Goal: Book appointment/travel/reservation

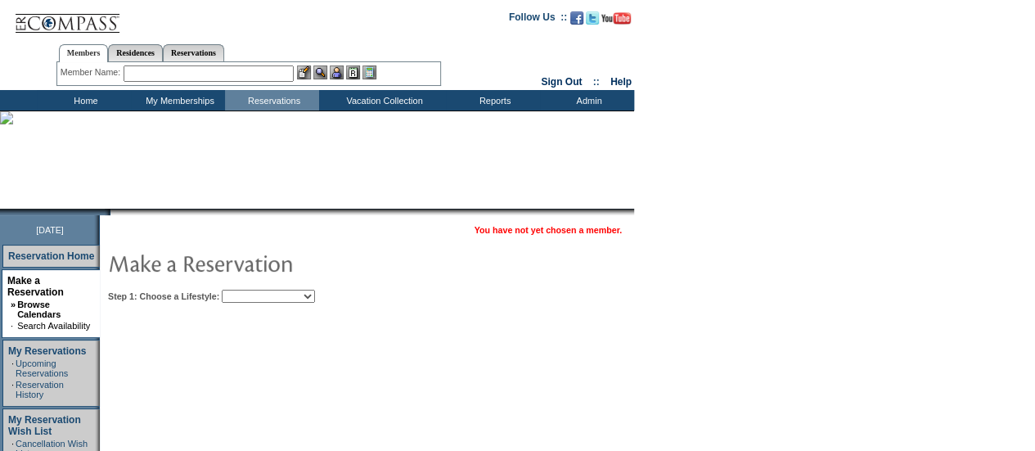
click at [290, 294] on select "Beach Leisure Metropolitan Mountain OIAL for Adventure OIAL for Couples OIAL fo…" at bounding box center [268, 296] width 93 height 13
click at [299, 294] on select "Beach Leisure Metropolitan Mountain OIAL for Adventure OIAL for Couples OIAL fo…" at bounding box center [268, 296] width 93 height 13
select select "Leisure"
click at [250, 290] on select "Beach Leisure Metropolitan Mountain OIAL for Adventure OIAL for Couples OIAL fo…" at bounding box center [268, 296] width 93 height 13
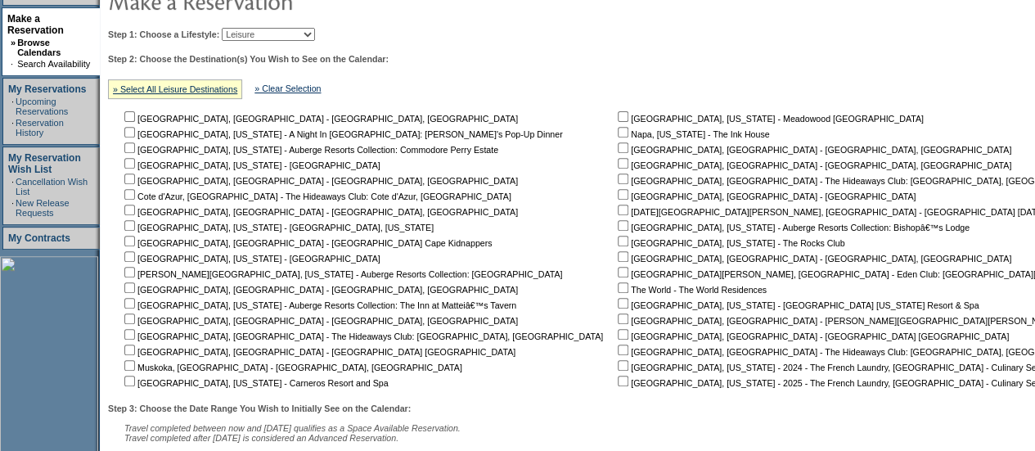
scroll to position [261, 0]
click at [135, 380] on input "checkbox" at bounding box center [129, 381] width 11 height 11
checkbox input "true"
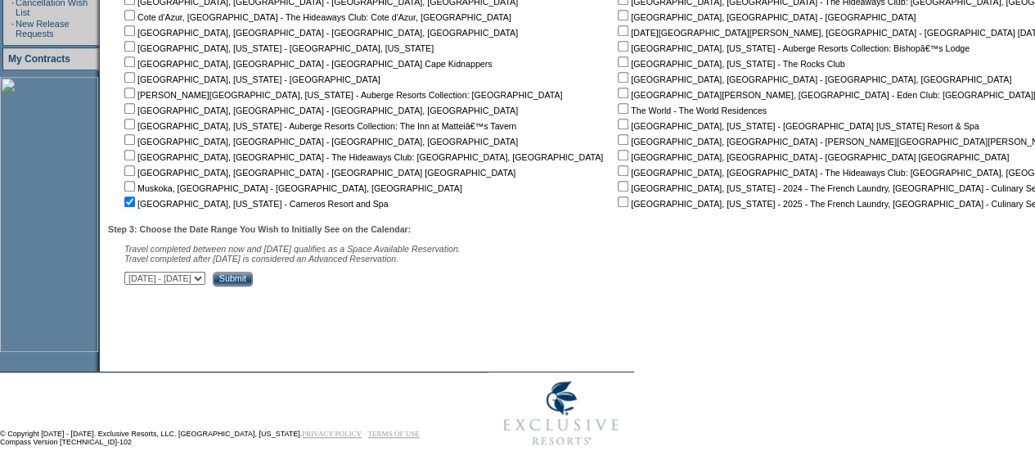
click at [253, 286] on input "Submit" at bounding box center [233, 279] width 40 height 15
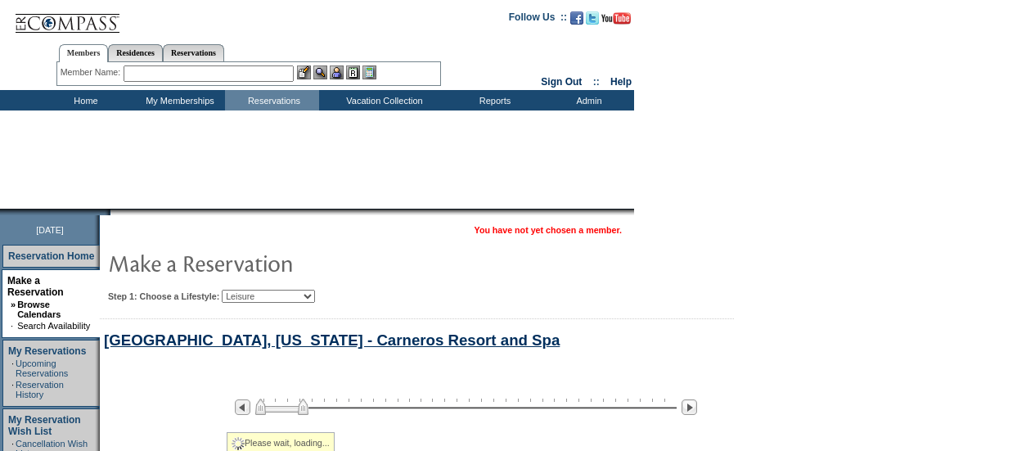
select select "Leisure"
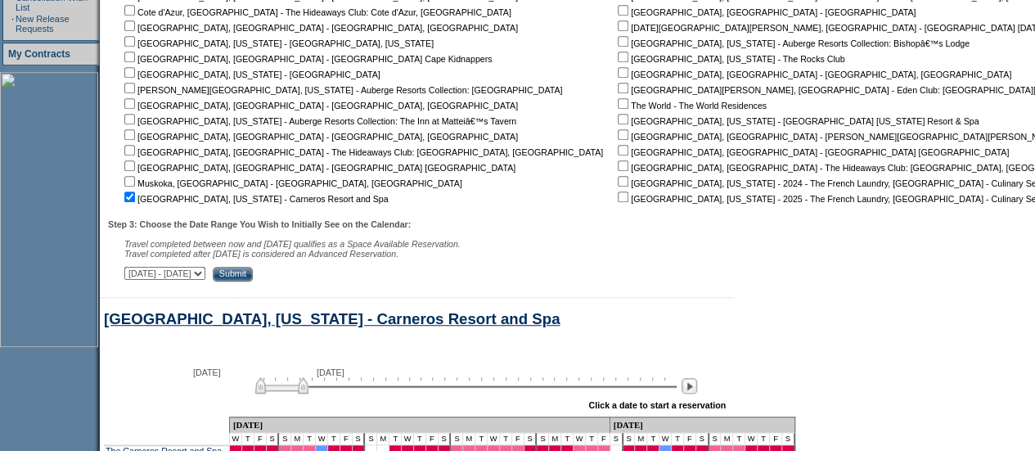
scroll to position [668, 0]
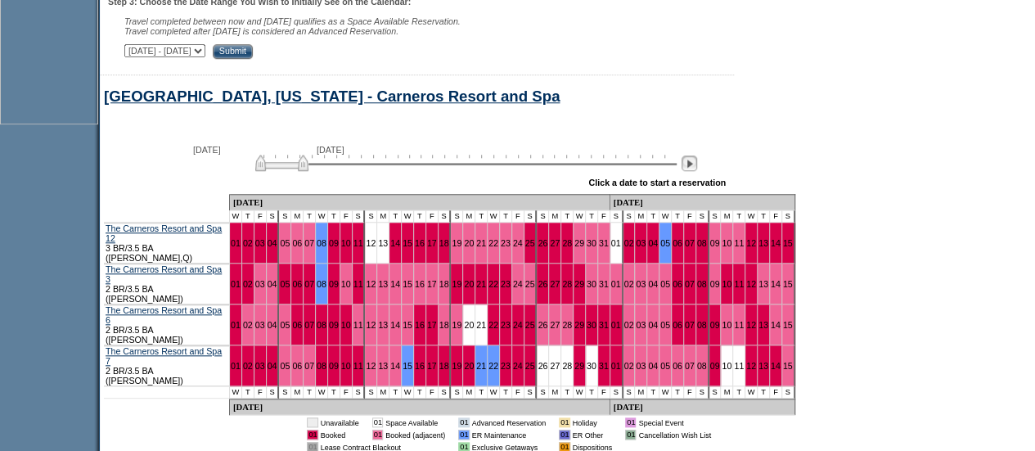
click at [695, 171] on img at bounding box center [690, 163] width 16 height 16
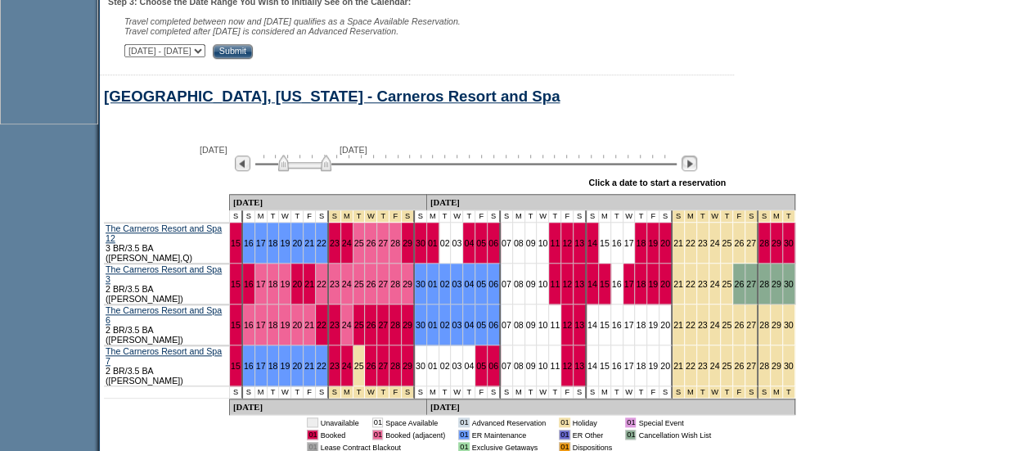
click at [695, 171] on img at bounding box center [690, 163] width 16 height 16
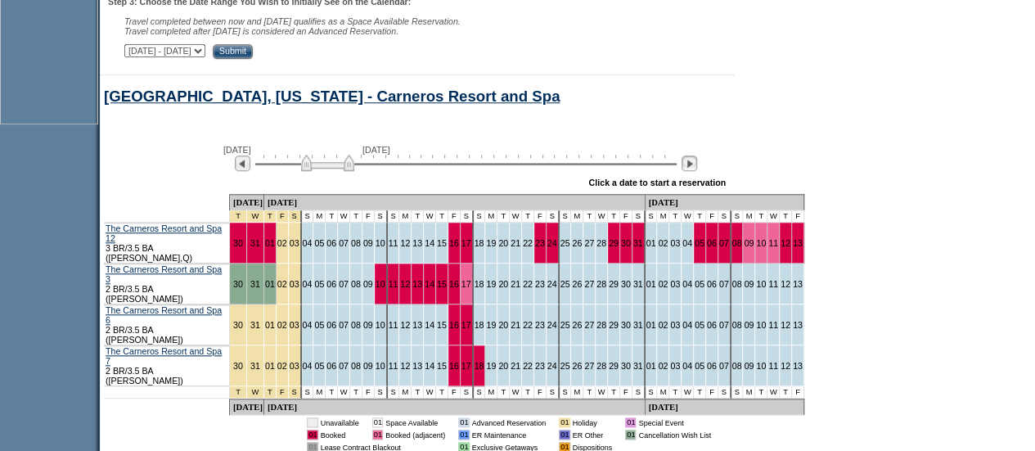
click at [695, 171] on img at bounding box center [690, 163] width 16 height 16
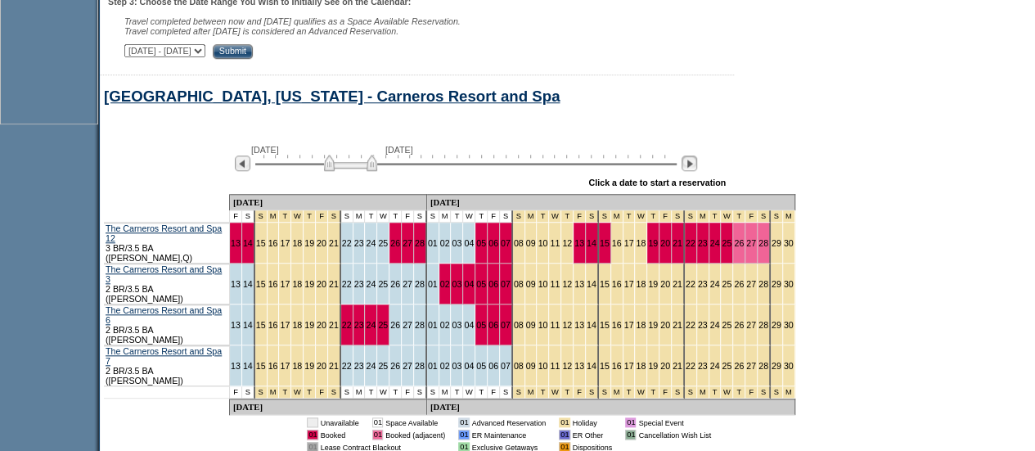
click at [695, 171] on img at bounding box center [690, 163] width 16 height 16
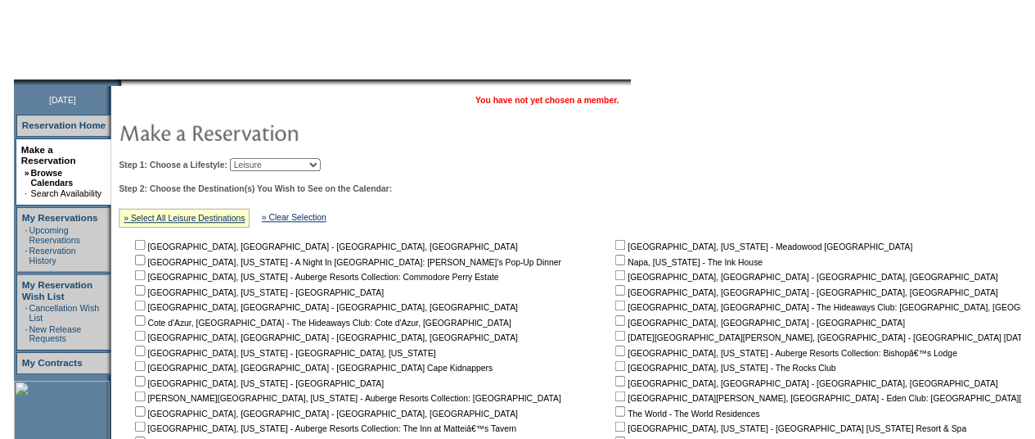
scroll to position [0, 0]
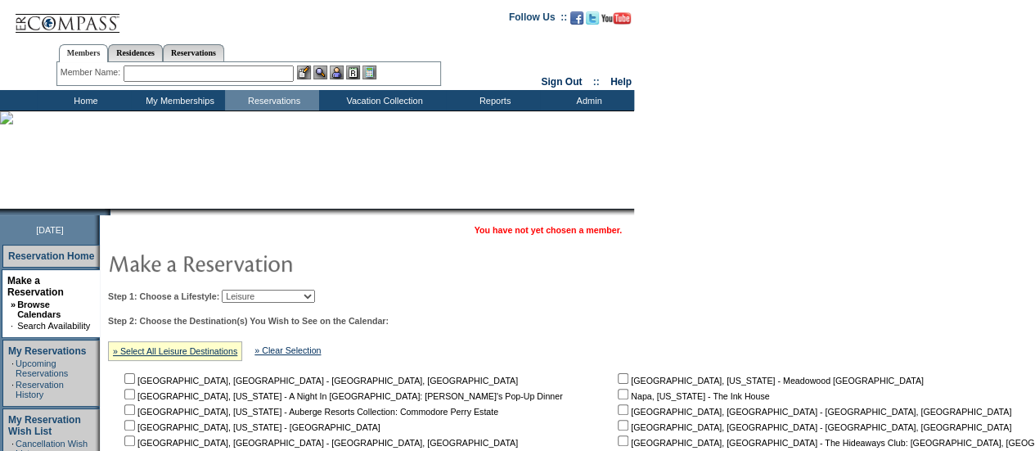
click at [190, 67] on input "text" at bounding box center [209, 73] width 170 height 16
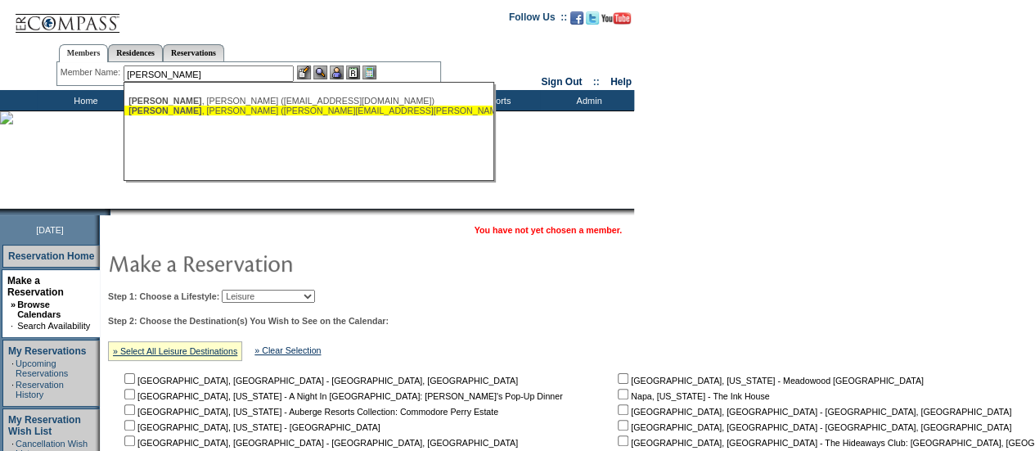
click at [191, 110] on div "Cimini , Jeff (jeff.cimini@yahoo.com)" at bounding box center [308, 111] width 360 height 10
type input "Cimini, Jeff (jeff.cimini@yahoo.com)"
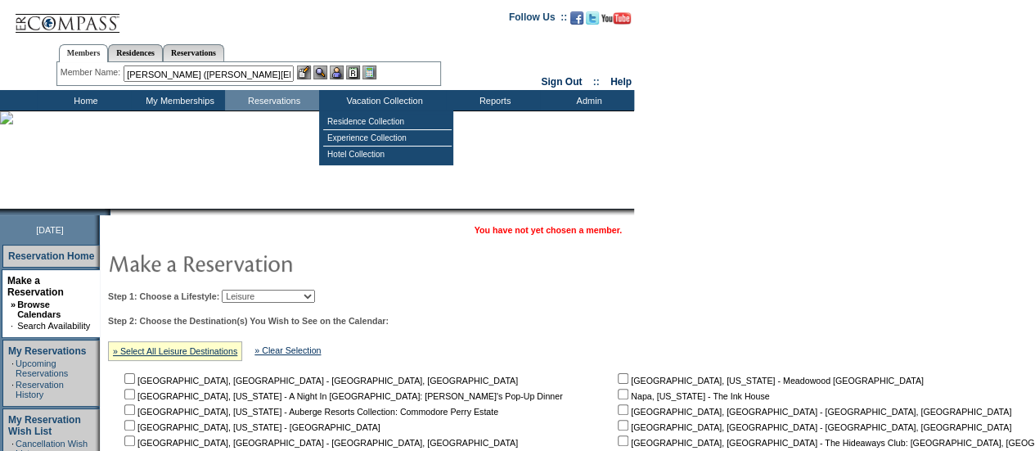
click at [342, 76] on img at bounding box center [337, 72] width 14 height 14
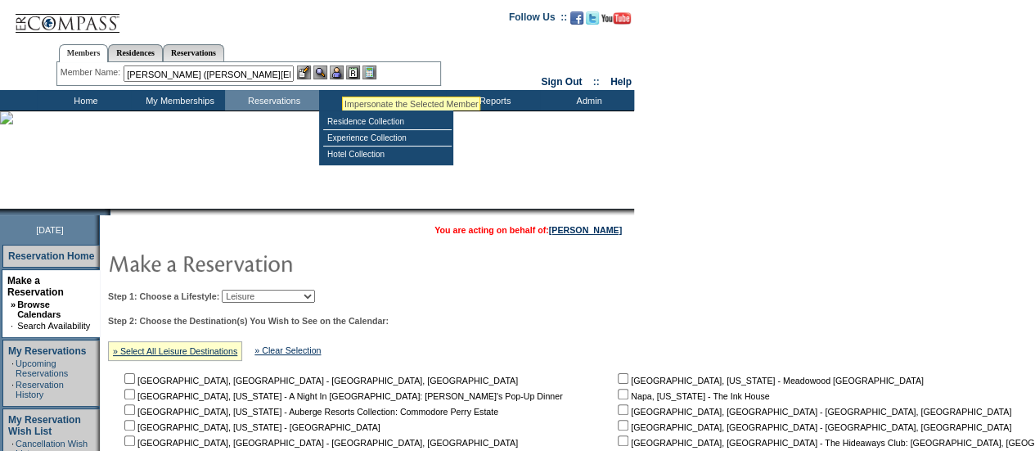
click at [332, 76] on div at bounding box center [336, 72] width 79 height 14
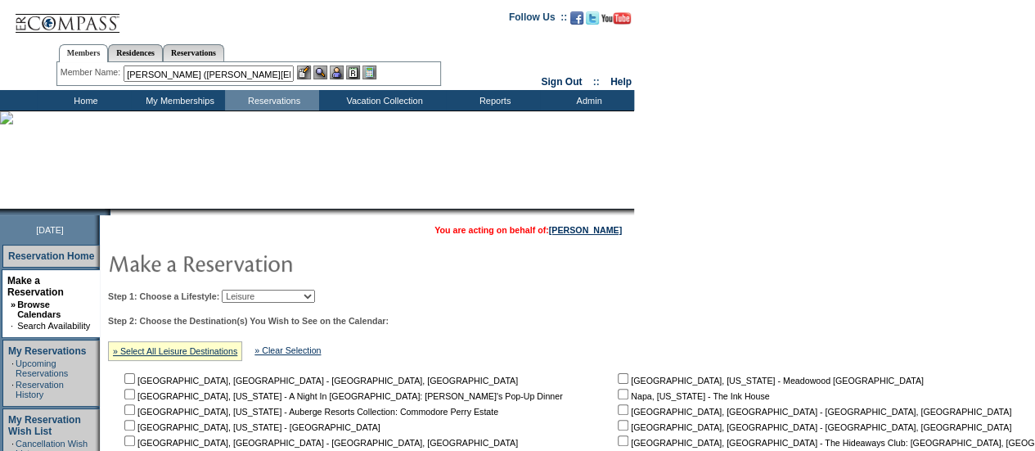
click at [326, 76] on img at bounding box center [320, 72] width 14 height 14
